Goal: Information Seeking & Learning: Learn about a topic

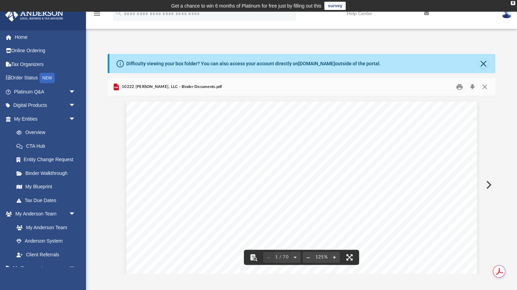
scroll to position [69, 0]
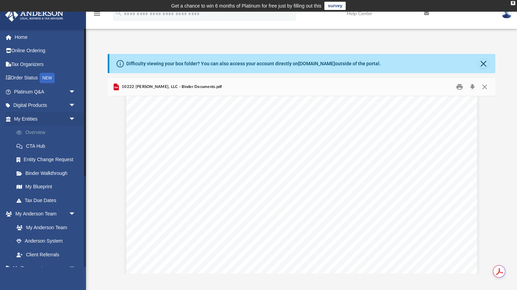
click at [34, 132] on link "Overview" at bounding box center [48, 133] width 76 height 14
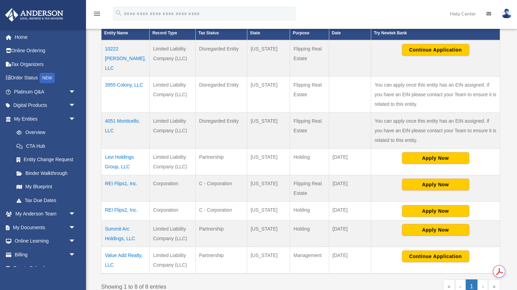
scroll to position [183, 0]
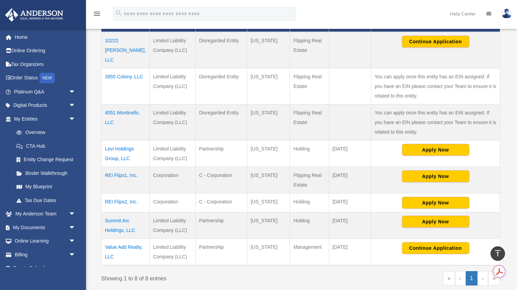
click at [117, 239] on td "Value Add Realty, LLC" at bounding box center [125, 252] width 48 height 27
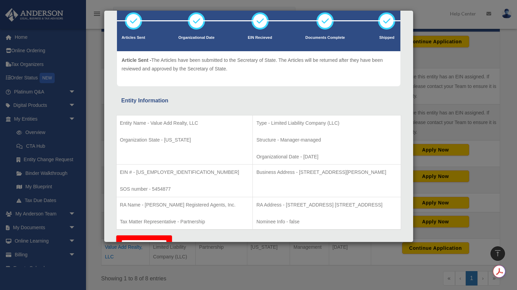
scroll to position [51, 0]
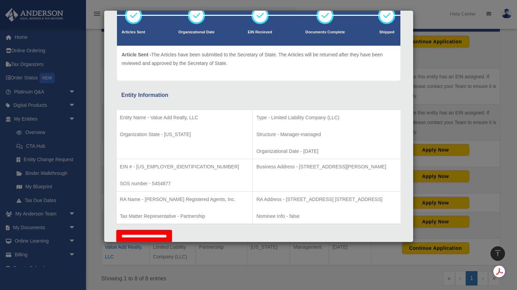
click at [410, 273] on div "Details × Articles Sent Organizational Date" at bounding box center [258, 145] width 517 height 290
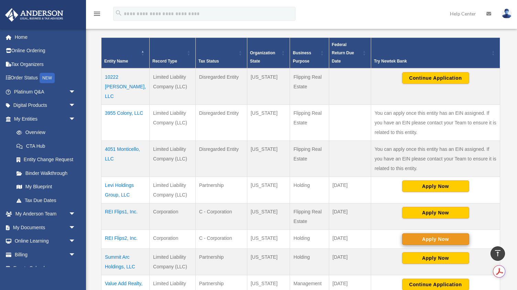
scroll to position [145, 0]
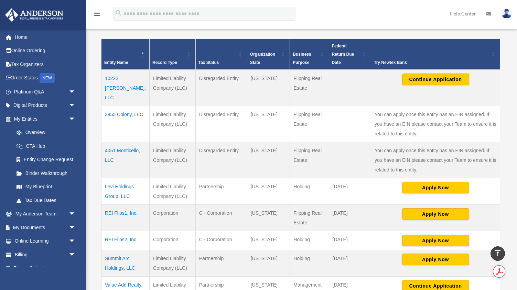
click at [126, 106] on td "3955 Colony, LLC" at bounding box center [125, 124] width 48 height 36
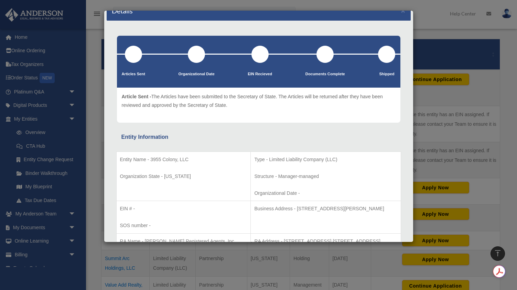
scroll to position [0, 0]
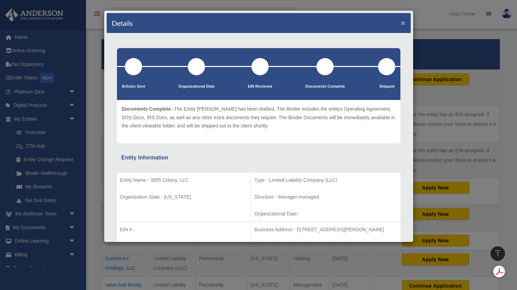
click at [403, 23] on button "×" at bounding box center [403, 22] width 4 height 7
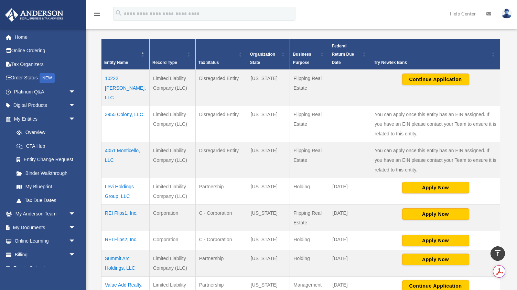
click at [120, 106] on td "3955 Colony, LLC" at bounding box center [125, 124] width 48 height 36
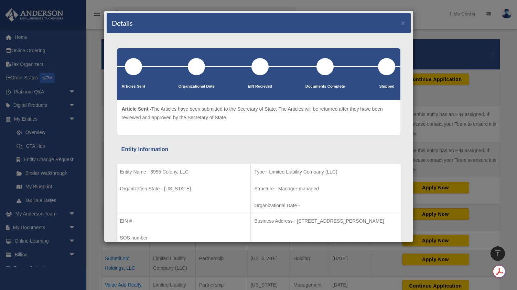
scroll to position [93, 0]
